Goal: Task Accomplishment & Management: Use online tool/utility

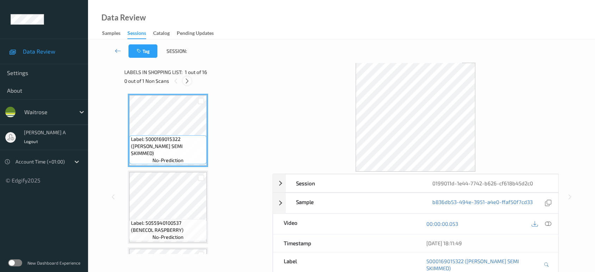
click at [188, 78] on icon at bounding box center [187, 81] width 6 height 6
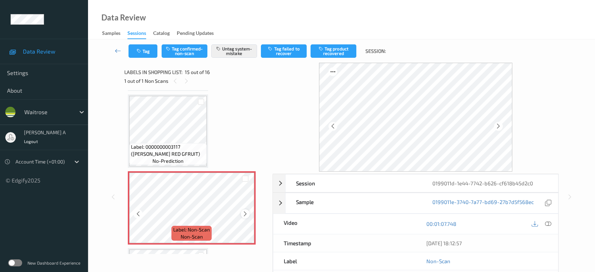
click at [247, 211] on icon at bounding box center [245, 214] width 6 height 6
click at [149, 53] on button "Tag" at bounding box center [143, 50] width 29 height 13
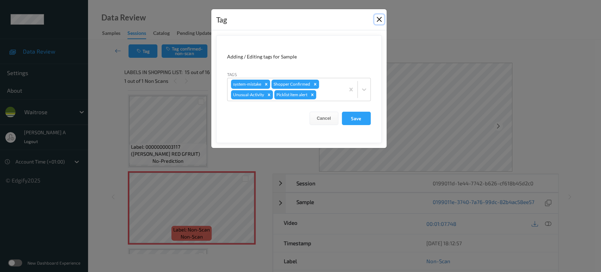
click at [379, 20] on button "Close" at bounding box center [379, 19] width 10 height 10
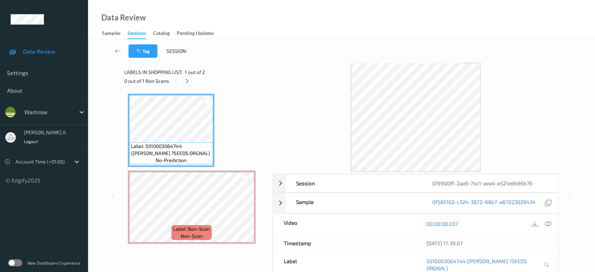
click at [189, 82] on icon at bounding box center [187, 81] width 6 height 6
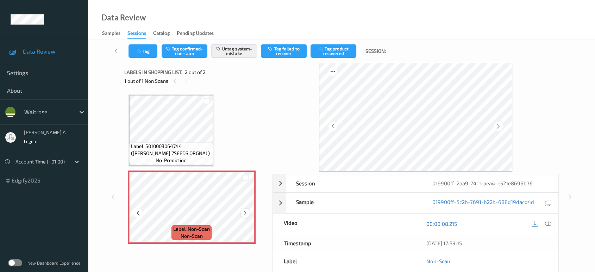
click at [249, 212] on div at bounding box center [245, 212] width 9 height 9
click at [248, 212] on icon at bounding box center [245, 213] width 6 height 6
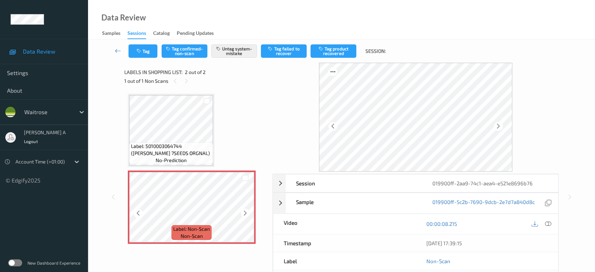
click at [248, 212] on icon at bounding box center [245, 213] width 6 height 6
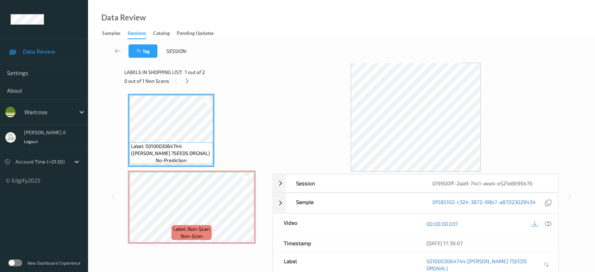
click at [551, 224] on icon at bounding box center [548, 223] width 6 height 6
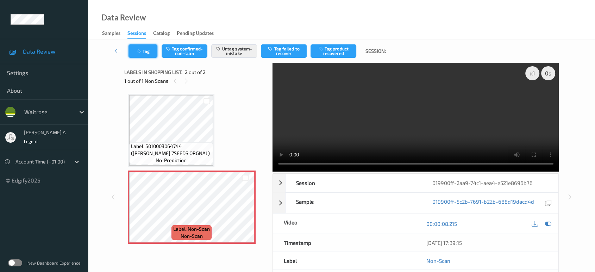
click at [146, 51] on button "Tag" at bounding box center [143, 50] width 29 height 13
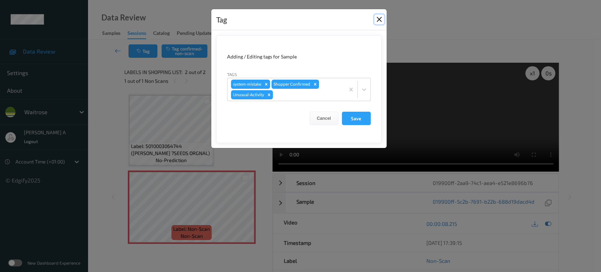
click at [380, 19] on button "Close" at bounding box center [379, 19] width 10 height 10
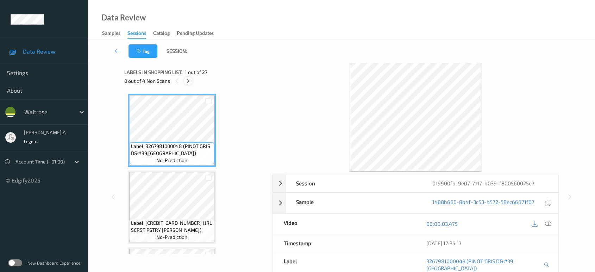
click at [188, 78] on icon at bounding box center [188, 81] width 6 height 6
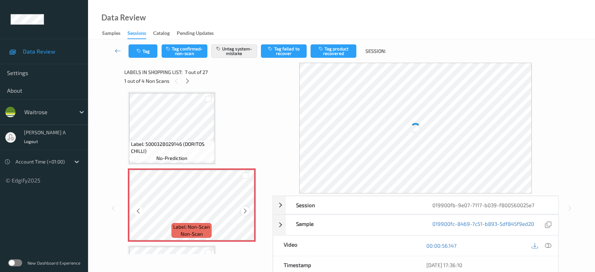
click at [247, 208] on icon at bounding box center [245, 211] width 6 height 6
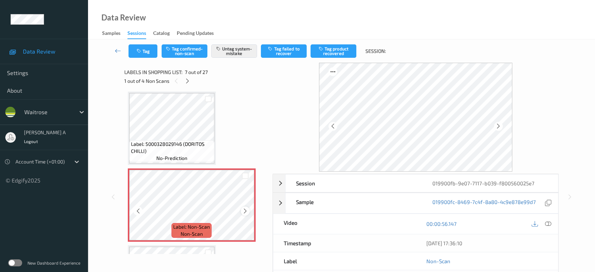
click at [243, 209] on icon at bounding box center [245, 211] width 6 height 6
click at [246, 208] on icon at bounding box center [245, 211] width 6 height 6
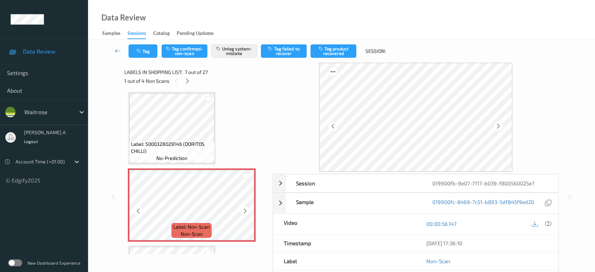
click at [246, 208] on icon at bounding box center [245, 211] width 6 height 6
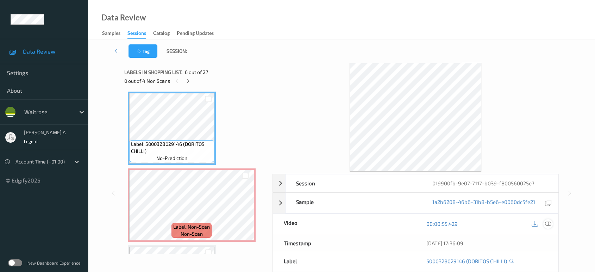
click at [544, 223] on div at bounding box center [548, 224] width 10 height 10
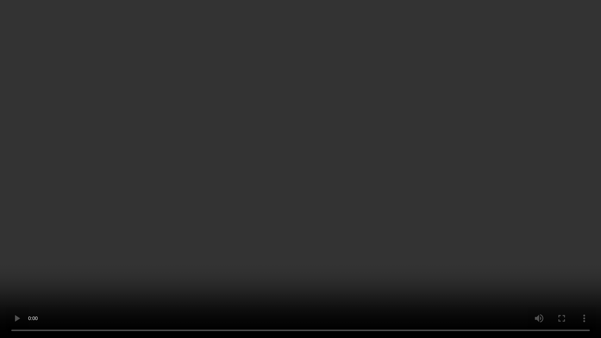
click at [330, 202] on video at bounding box center [300, 169] width 601 height 338
click at [298, 214] on video at bounding box center [300, 169] width 601 height 338
click at [261, 171] on video at bounding box center [300, 169] width 601 height 338
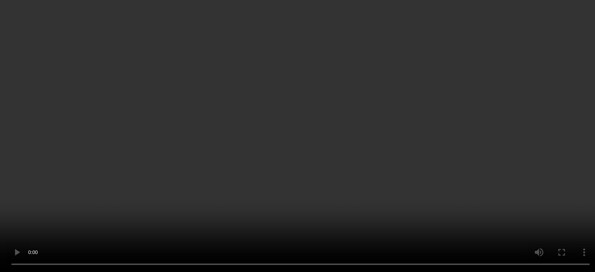
scroll to position [425, 0]
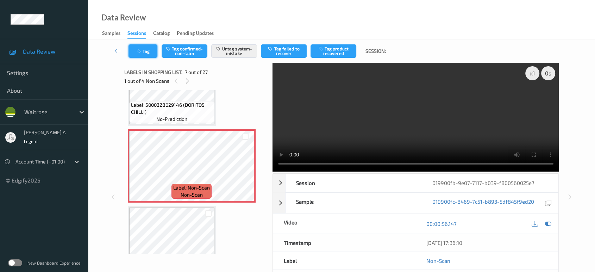
click at [141, 47] on button "Tag" at bounding box center [143, 50] width 29 height 13
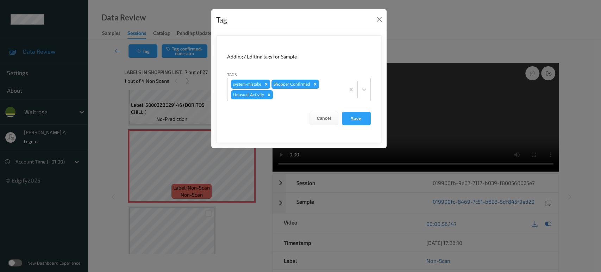
click at [386, 12] on div "Tag" at bounding box center [298, 19] width 175 height 21
click at [377, 19] on button "Close" at bounding box center [379, 19] width 10 height 10
